Goal: Transaction & Acquisition: Book appointment/travel/reservation

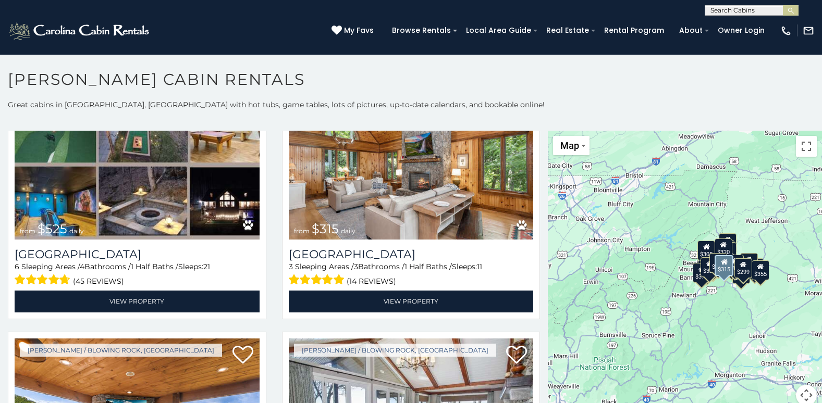
scroll to position [365, 0]
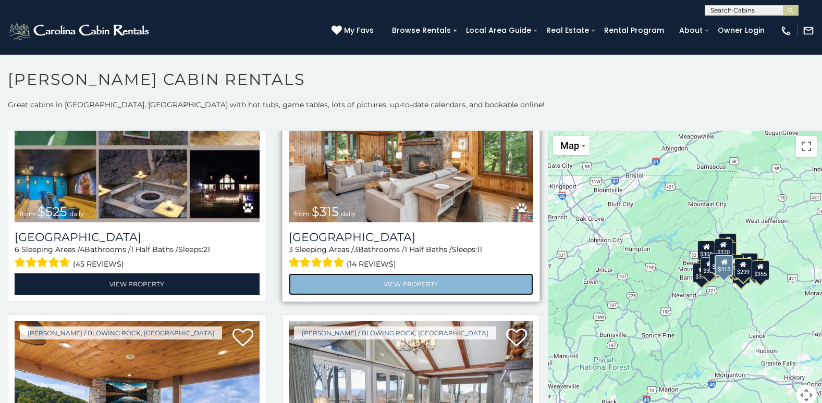
click at [409, 281] on link "View Property" at bounding box center [411, 284] width 245 height 21
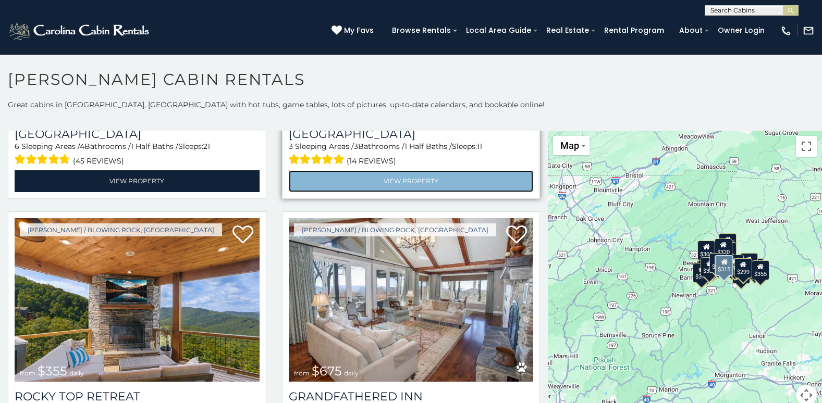
scroll to position [469, 0]
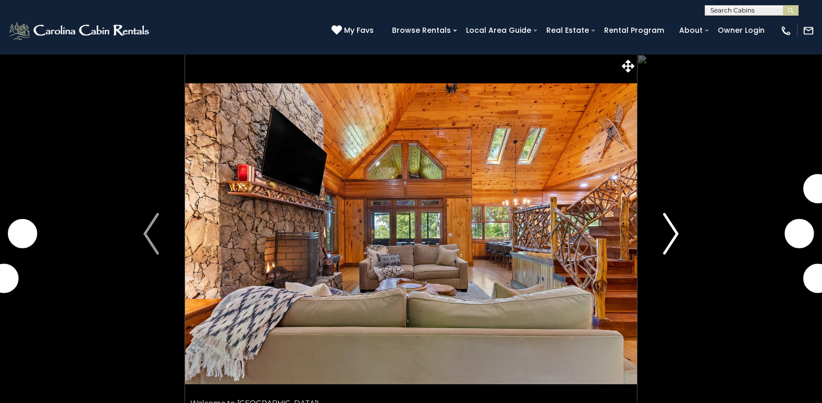
click at [673, 225] on img "Next" at bounding box center [671, 234] width 16 height 42
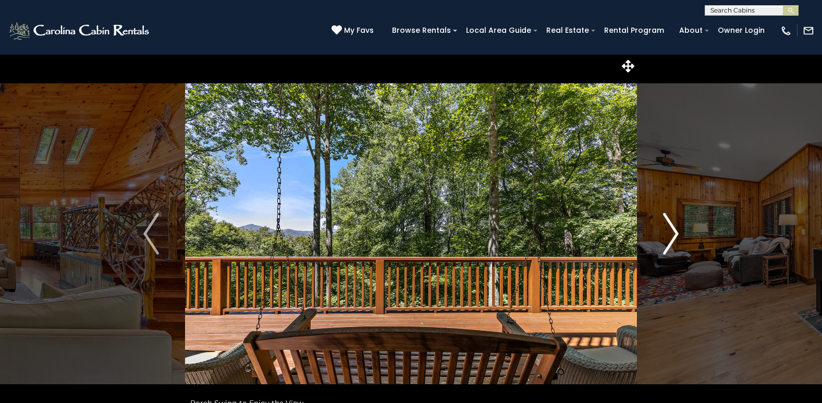
click at [675, 225] on img "Next" at bounding box center [671, 234] width 16 height 42
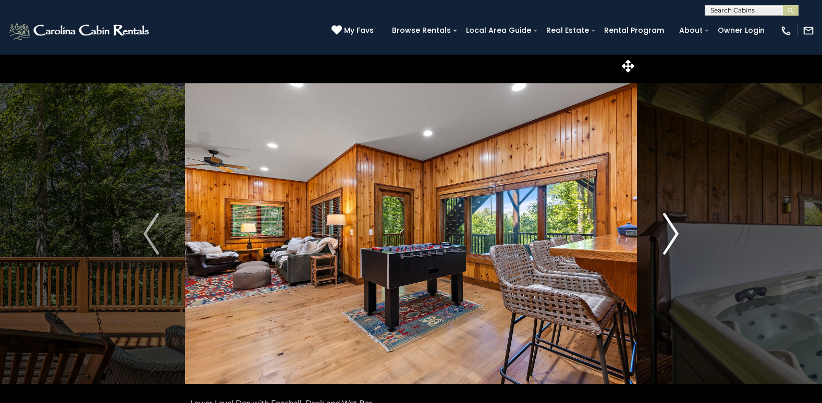
click at [675, 225] on img "Next" at bounding box center [671, 234] width 16 height 42
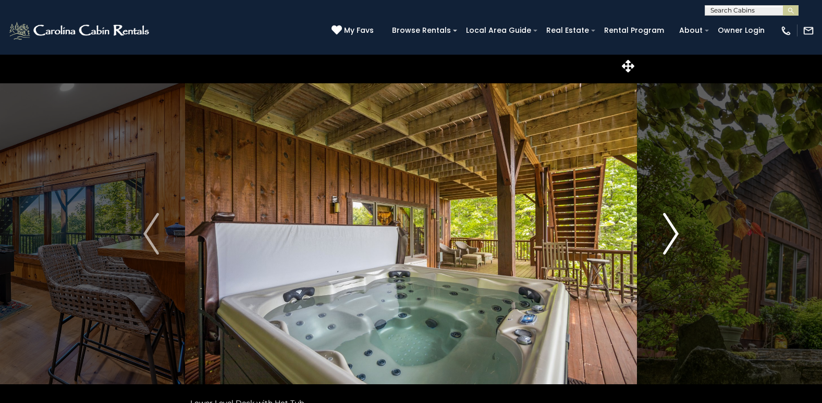
click at [675, 225] on img "Next" at bounding box center [671, 234] width 16 height 42
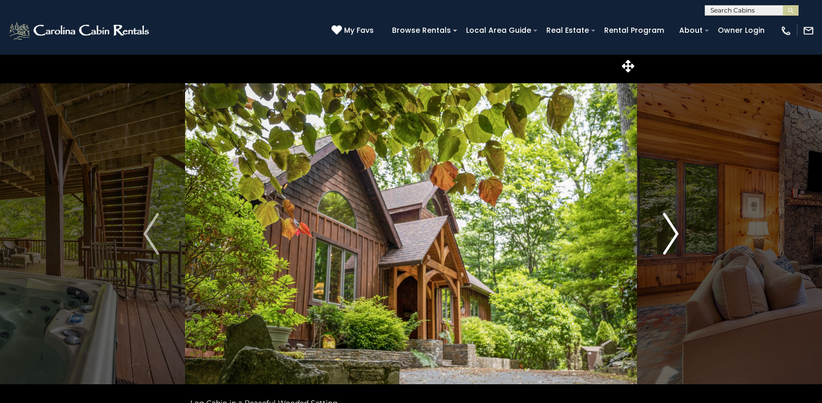
click at [675, 225] on img "Next" at bounding box center [671, 234] width 16 height 42
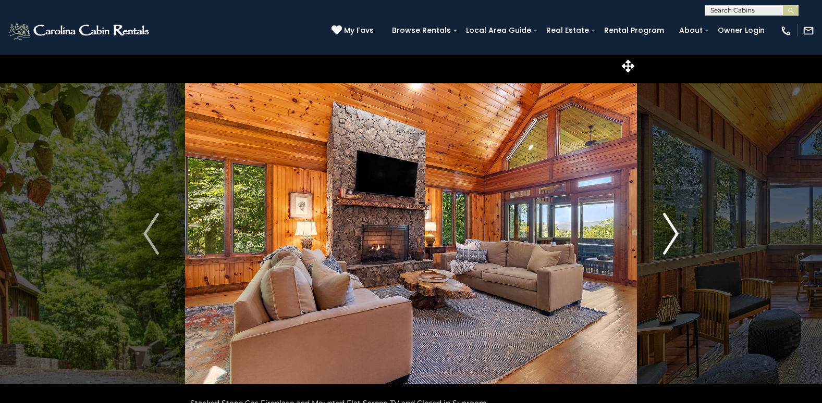
click at [675, 225] on img "Next" at bounding box center [671, 234] width 16 height 42
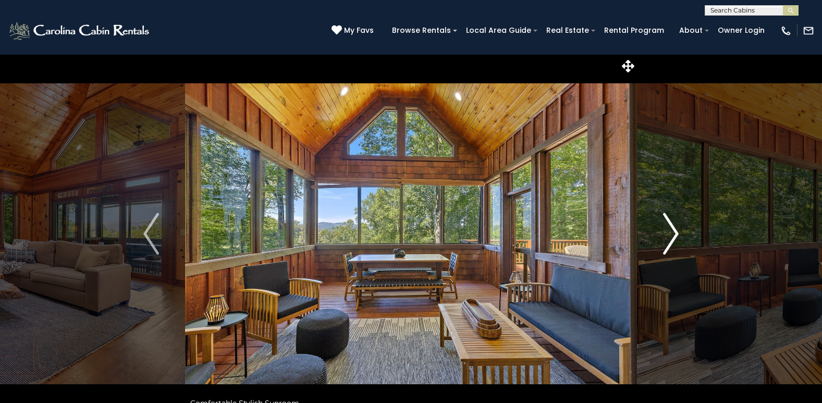
click at [675, 225] on img "Next" at bounding box center [671, 234] width 16 height 42
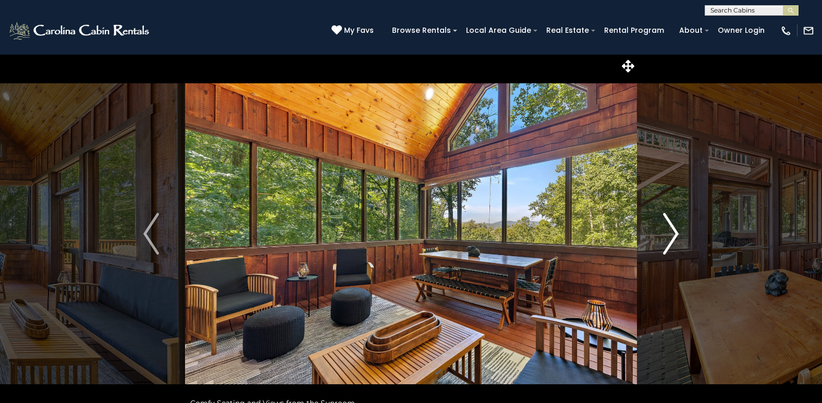
click at [675, 225] on img "Next" at bounding box center [671, 234] width 16 height 42
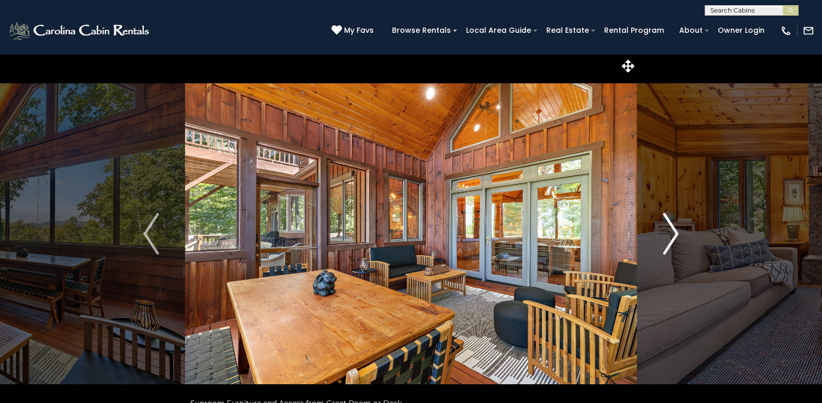
click at [675, 225] on img "Next" at bounding box center [671, 234] width 16 height 42
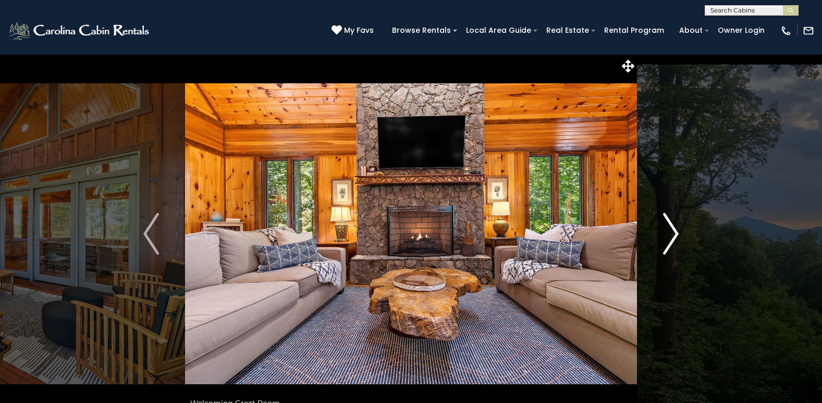
click at [675, 225] on img "Next" at bounding box center [671, 234] width 16 height 42
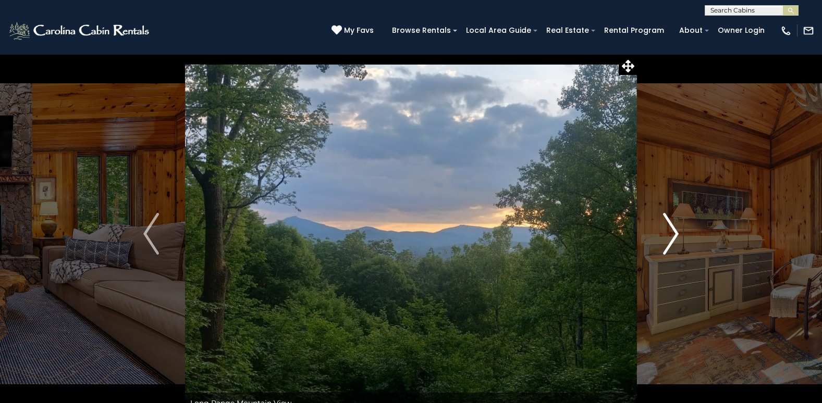
click at [675, 225] on img "Next" at bounding box center [671, 234] width 16 height 42
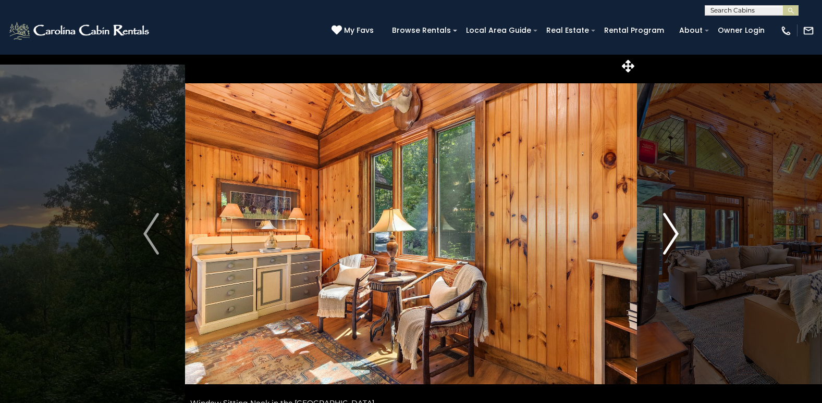
click at [675, 225] on img "Next" at bounding box center [671, 234] width 16 height 42
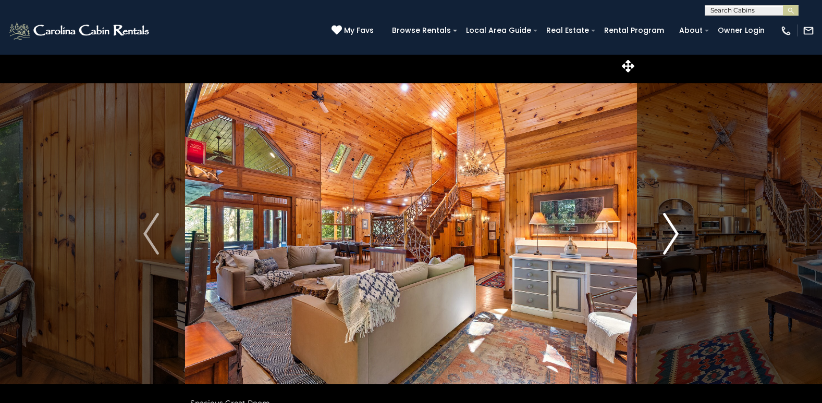
click at [675, 225] on img "Next" at bounding box center [671, 234] width 16 height 42
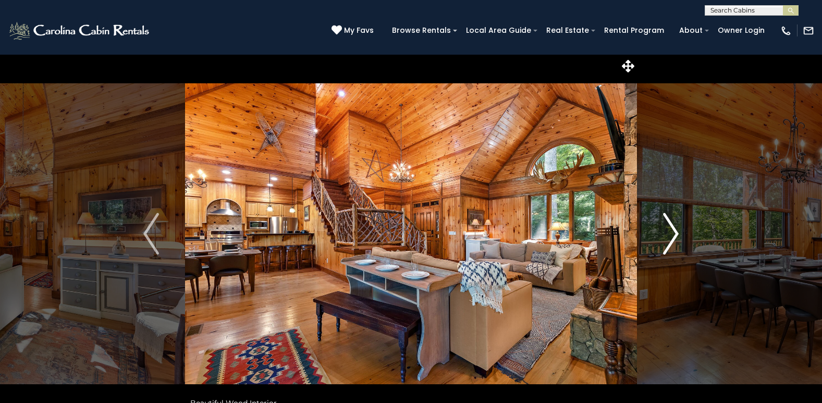
click at [675, 225] on img "Next" at bounding box center [671, 234] width 16 height 42
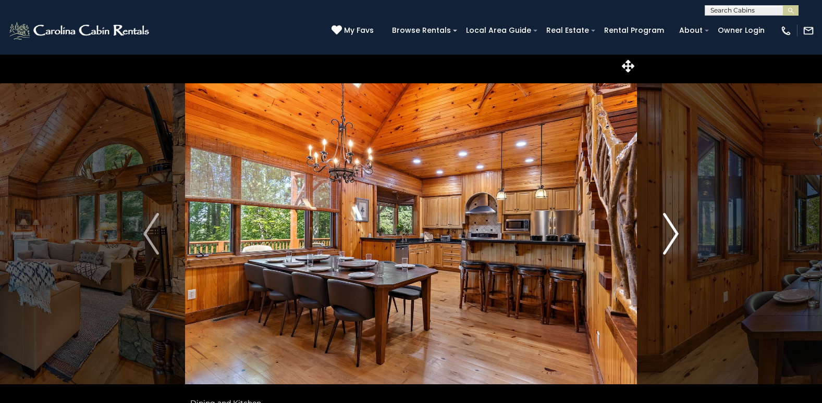
click at [677, 227] on img "Next" at bounding box center [671, 234] width 16 height 42
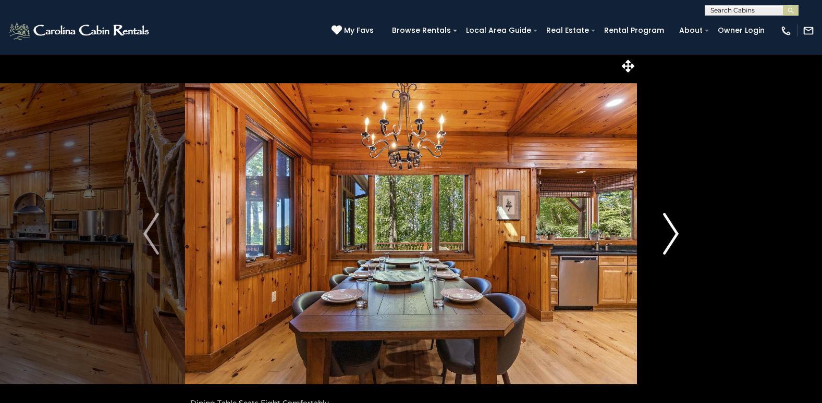
click at [677, 227] on img "Next" at bounding box center [671, 234] width 16 height 42
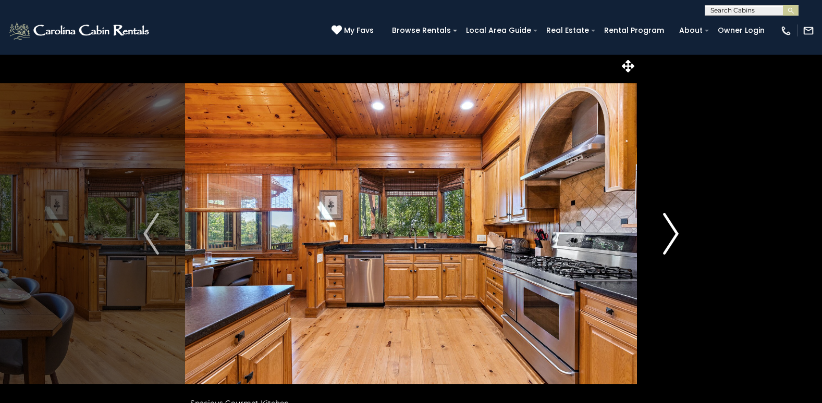
click at [676, 227] on img "Next" at bounding box center [671, 234] width 16 height 42
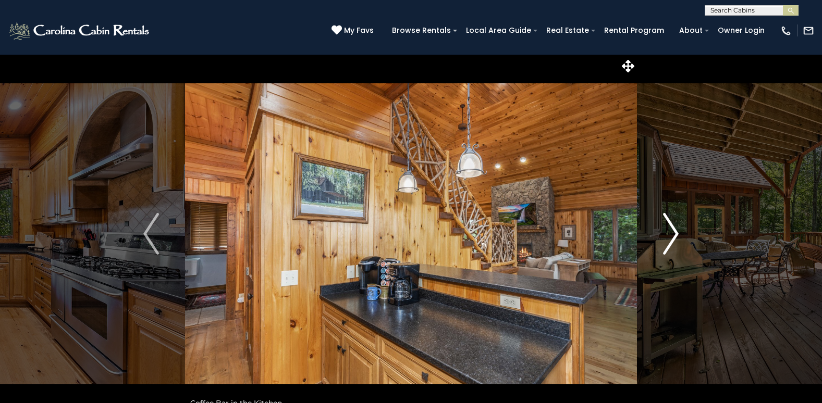
click at [676, 227] on img "Next" at bounding box center [671, 234] width 16 height 42
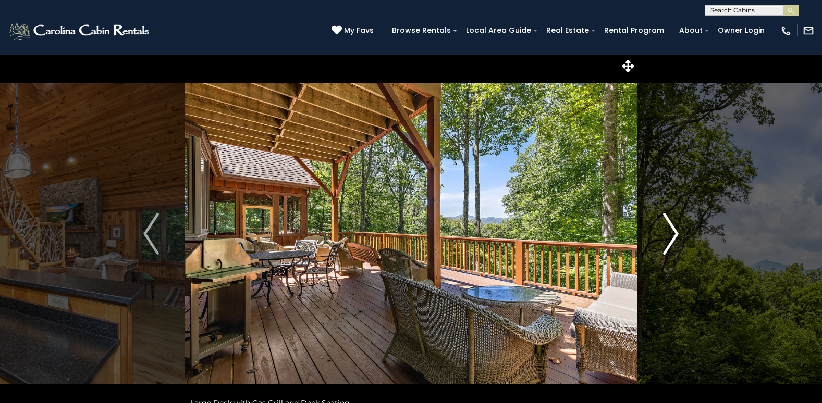
click at [675, 228] on img "Next" at bounding box center [671, 234] width 16 height 42
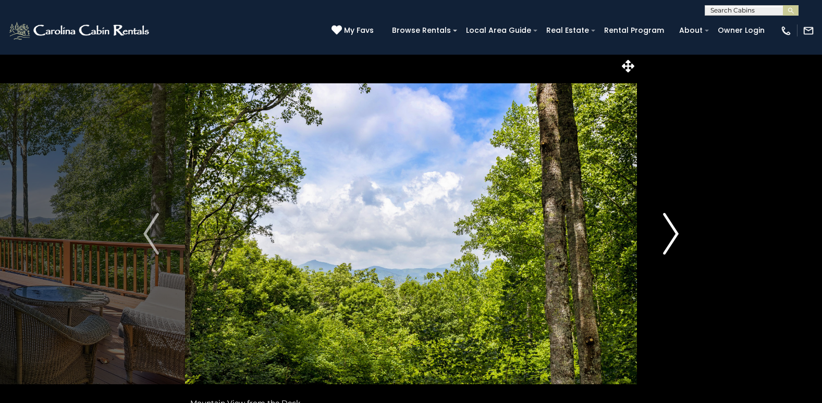
click at [676, 228] on img "Next" at bounding box center [671, 234] width 16 height 42
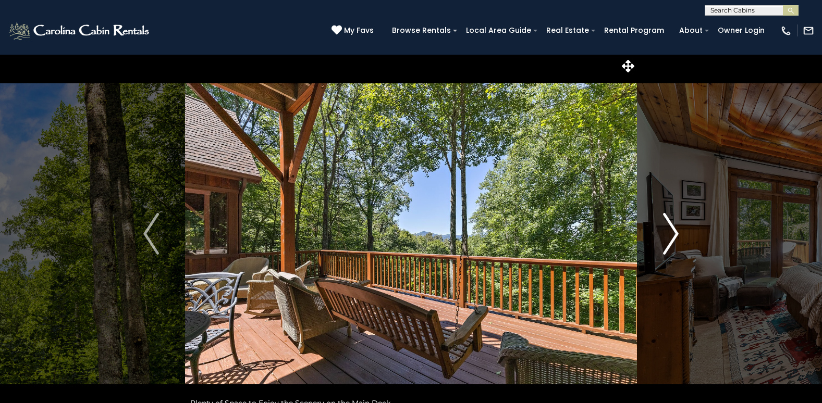
click at [676, 228] on img "Next" at bounding box center [671, 234] width 16 height 42
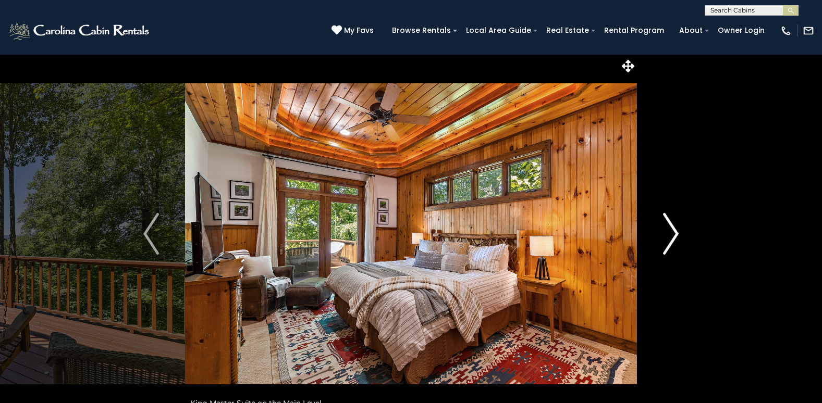
click at [674, 232] on img "Next" at bounding box center [671, 234] width 16 height 42
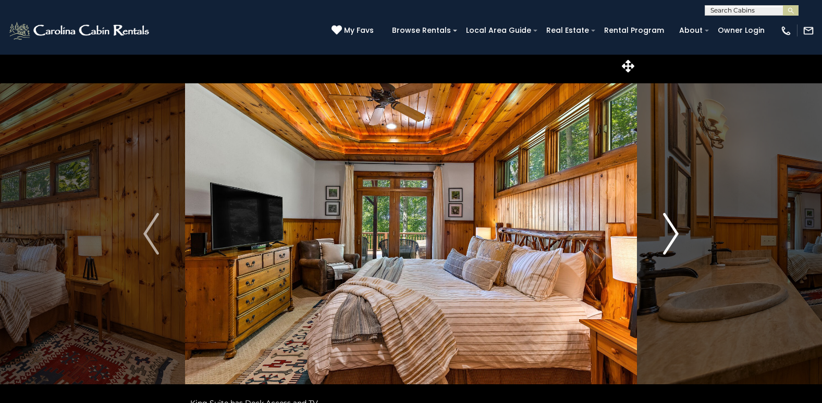
drag, startPoint x: 673, startPoint y: 242, endPoint x: 668, endPoint y: 237, distance: 6.6
click at [672, 242] on img "Next" at bounding box center [671, 234] width 16 height 42
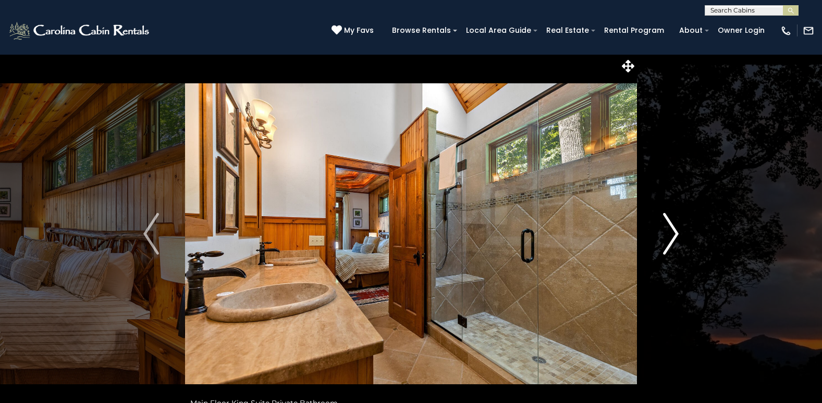
click at [667, 235] on img "Next" at bounding box center [671, 234] width 16 height 42
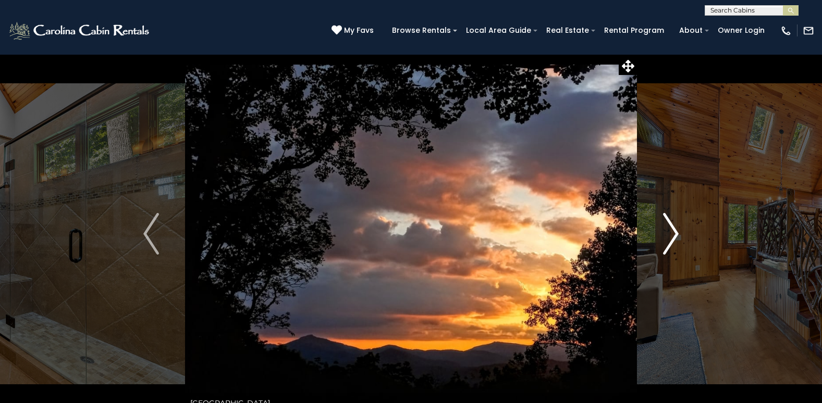
click at [667, 235] on img "Next" at bounding box center [671, 234] width 16 height 42
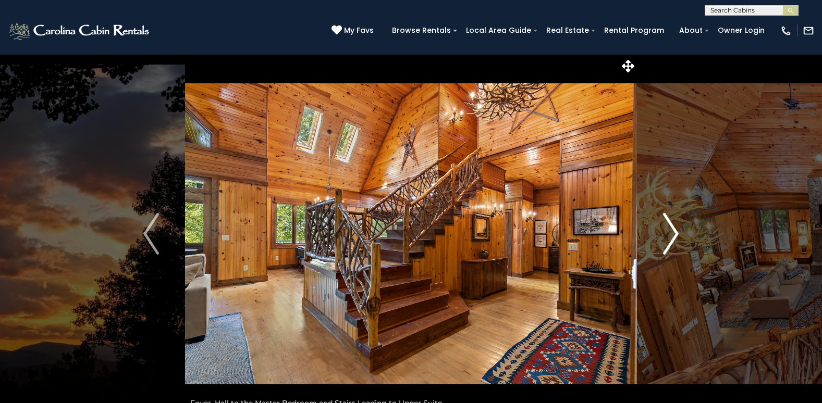
click at [667, 235] on img "Next" at bounding box center [671, 234] width 16 height 42
